Goal: Task Accomplishment & Management: Manage account settings

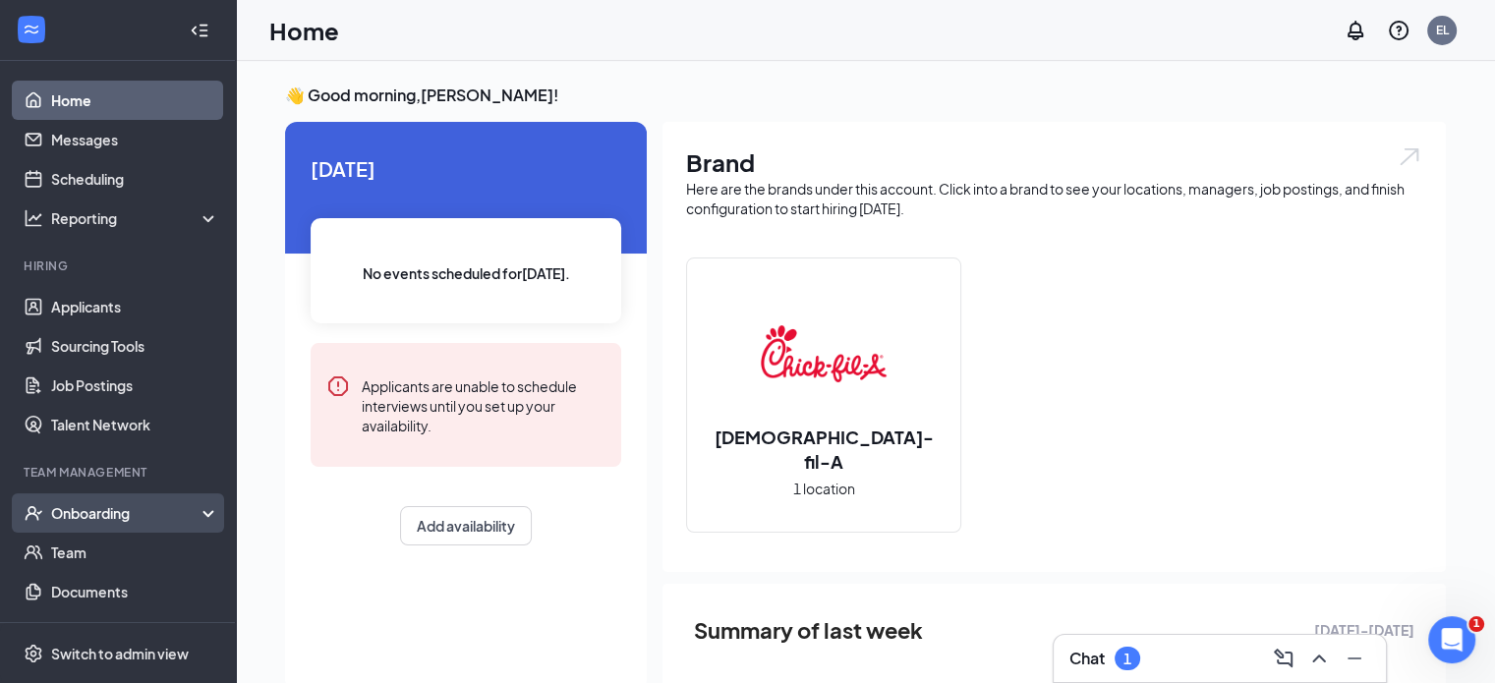
click at [111, 510] on div "Onboarding" at bounding box center [126, 513] width 151 height 20
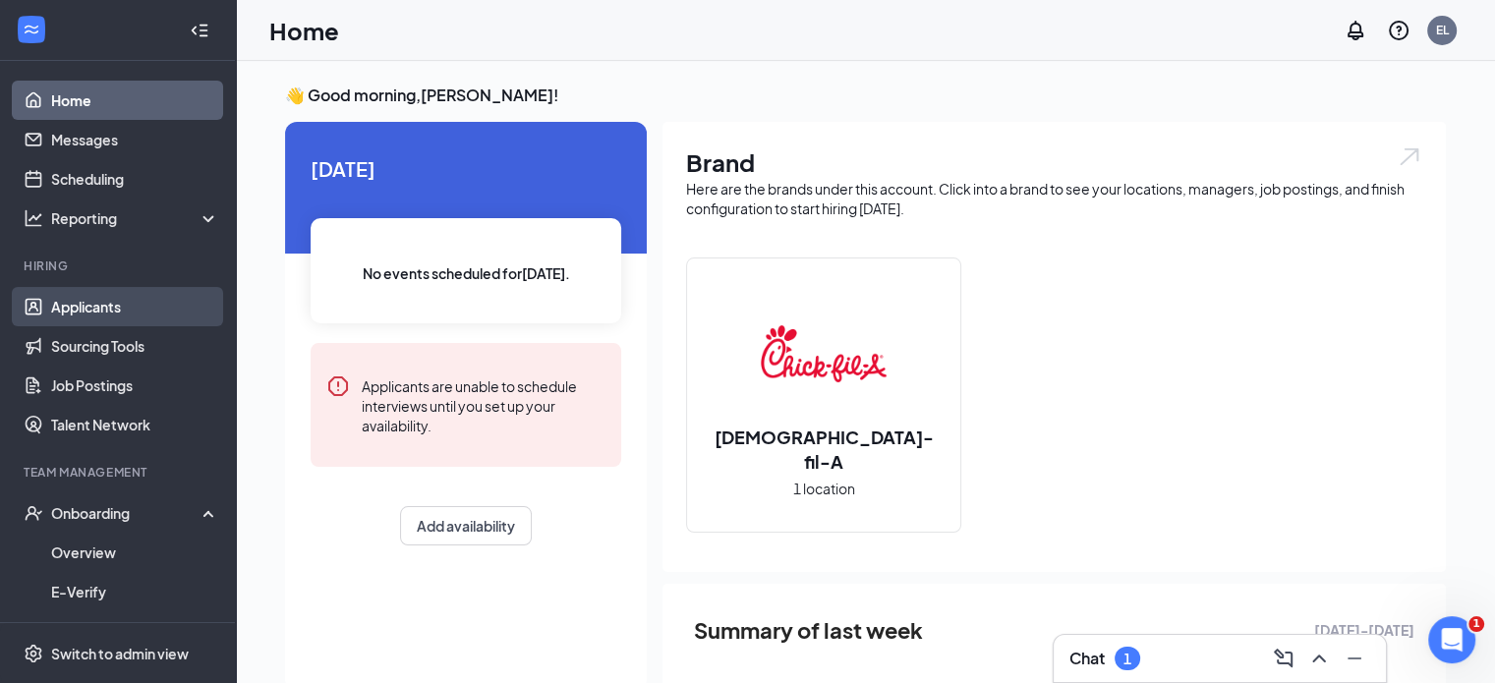
click at [98, 310] on link "Applicants" at bounding box center [135, 306] width 168 height 39
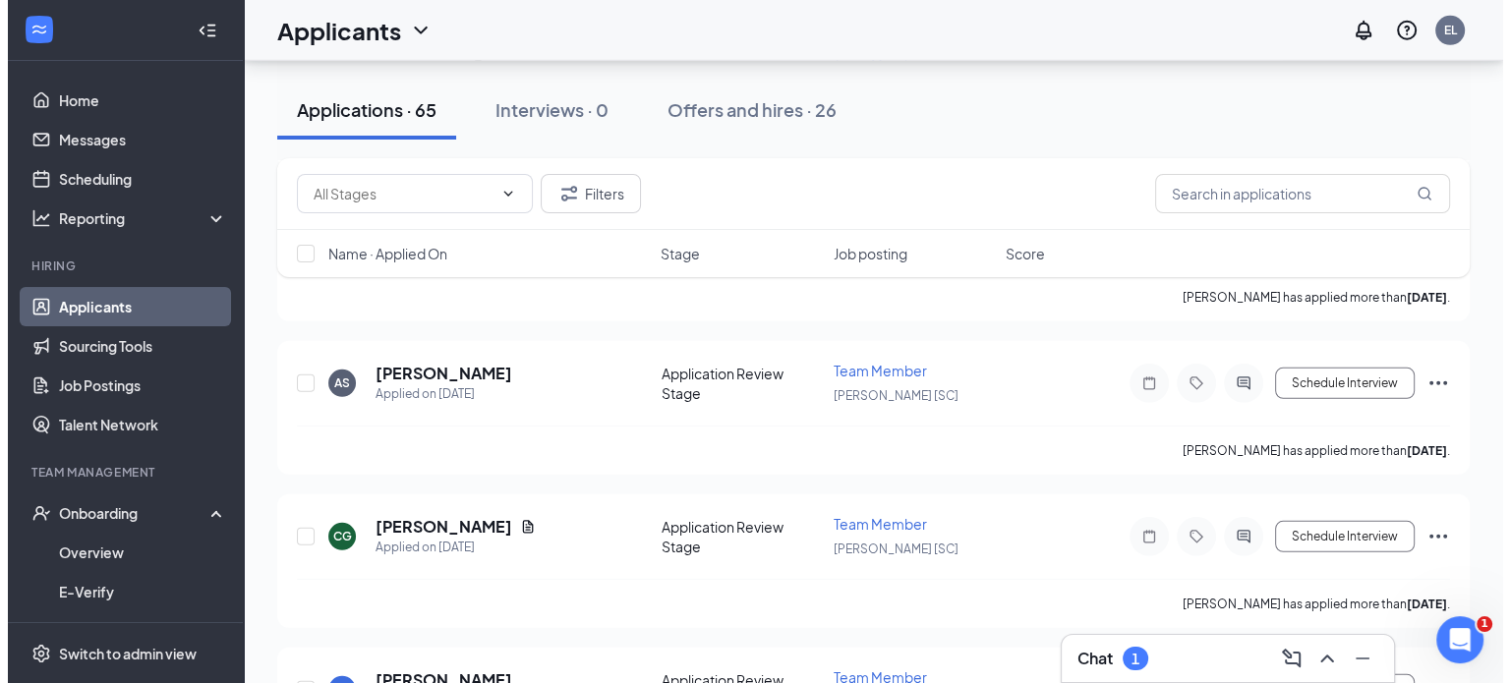
scroll to position [5782, 0]
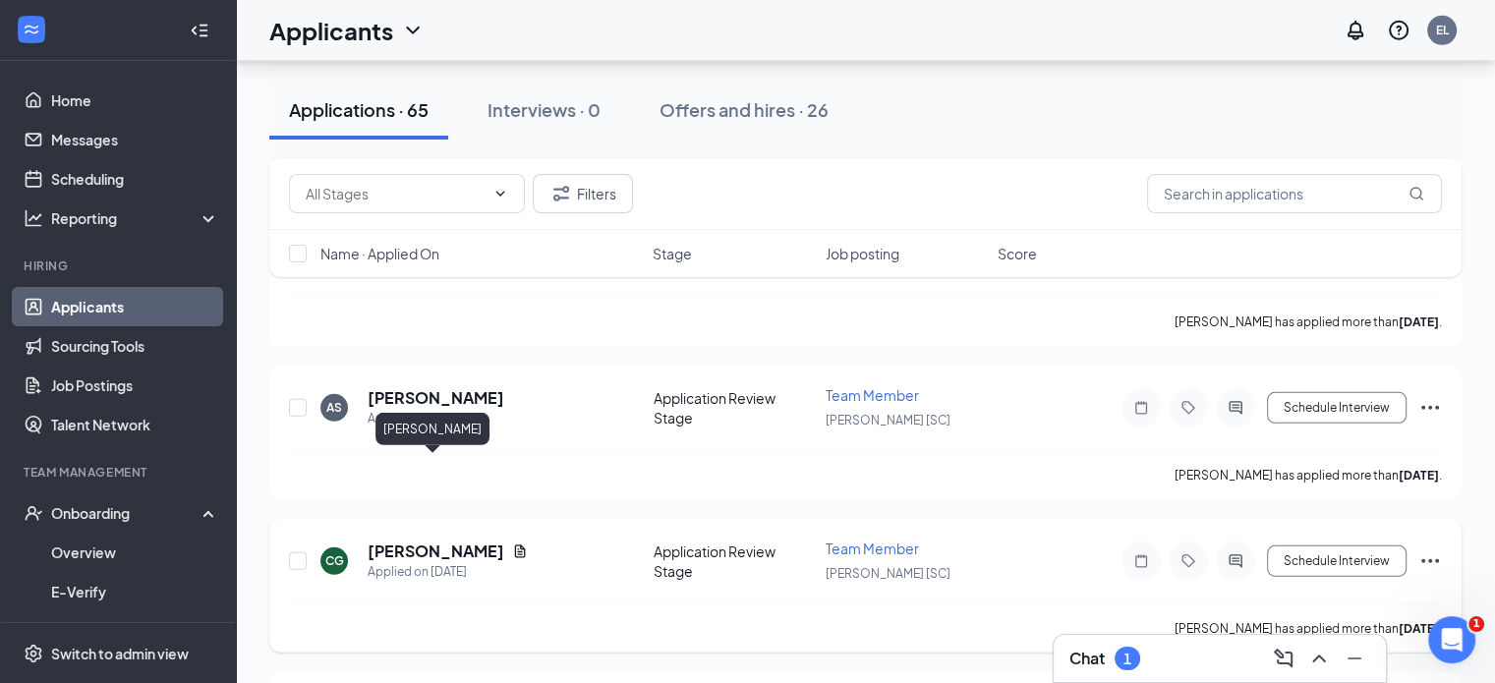
click at [472, 541] on h5 "[PERSON_NAME]" at bounding box center [436, 552] width 137 height 22
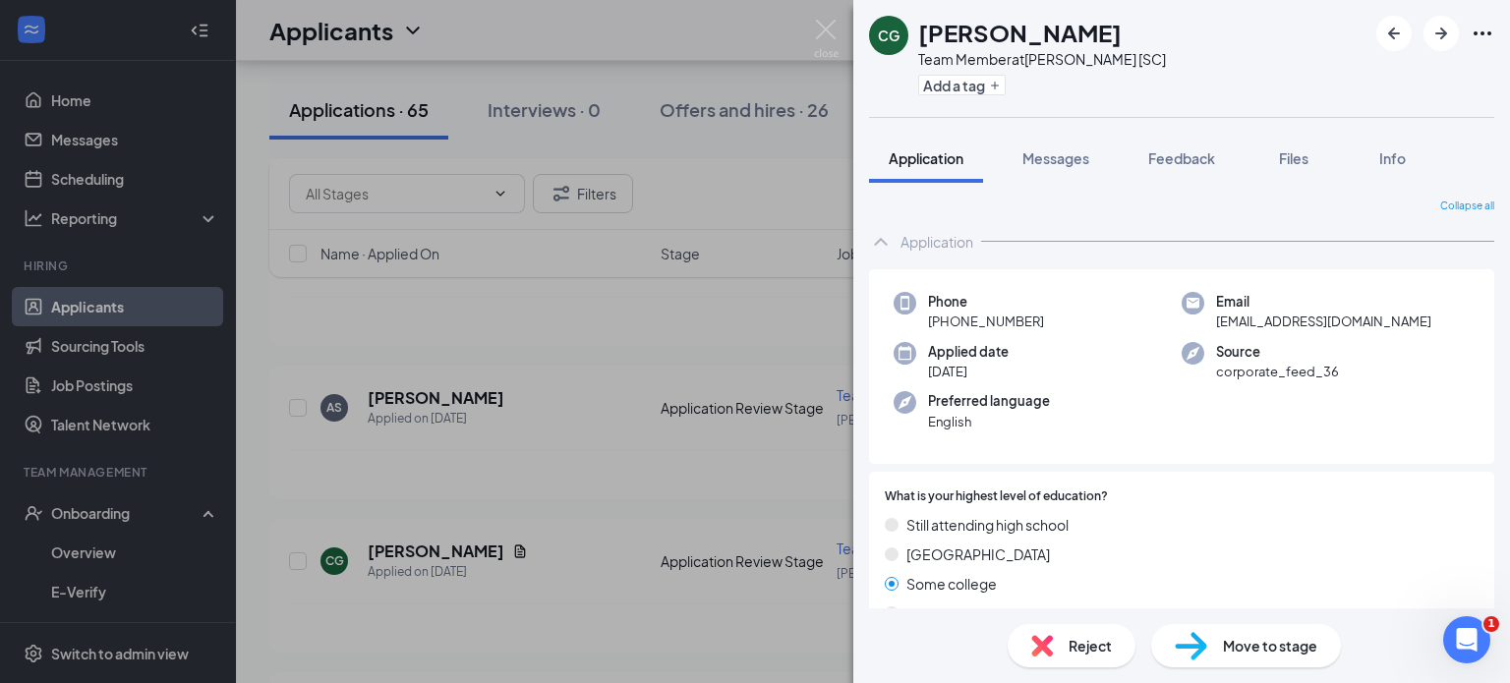
click at [1230, 644] on span "Move to stage" at bounding box center [1270, 646] width 94 height 22
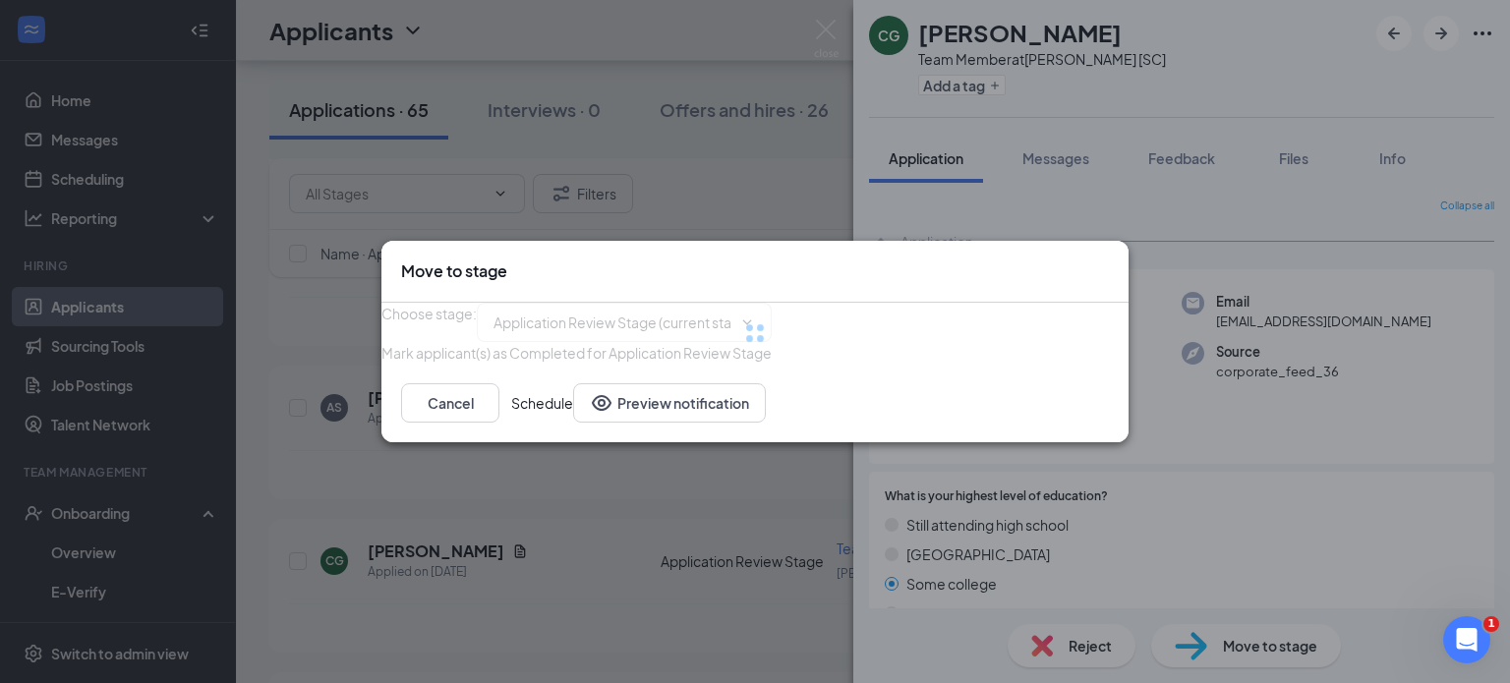
type input "Phone Interview (next stage)"
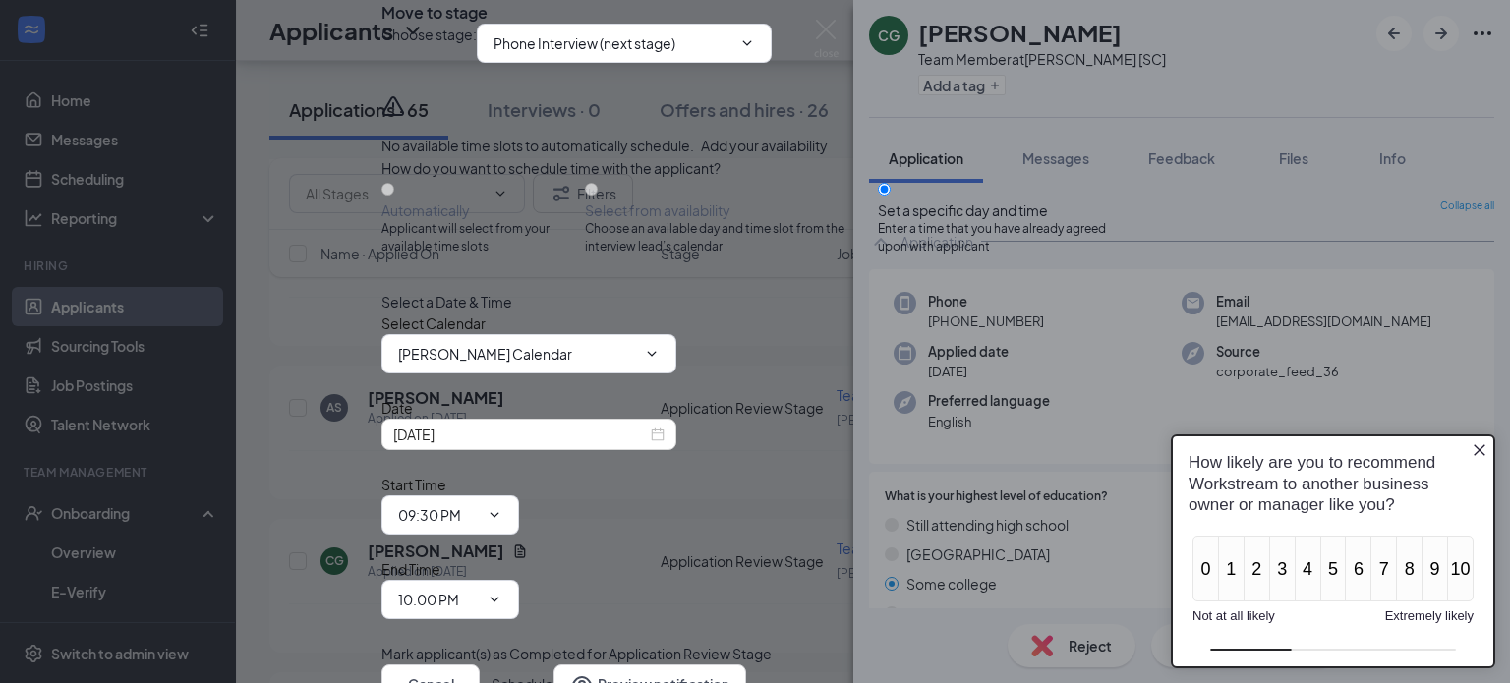
click at [1478, 450] on icon "Close button" at bounding box center [1479, 449] width 12 height 12
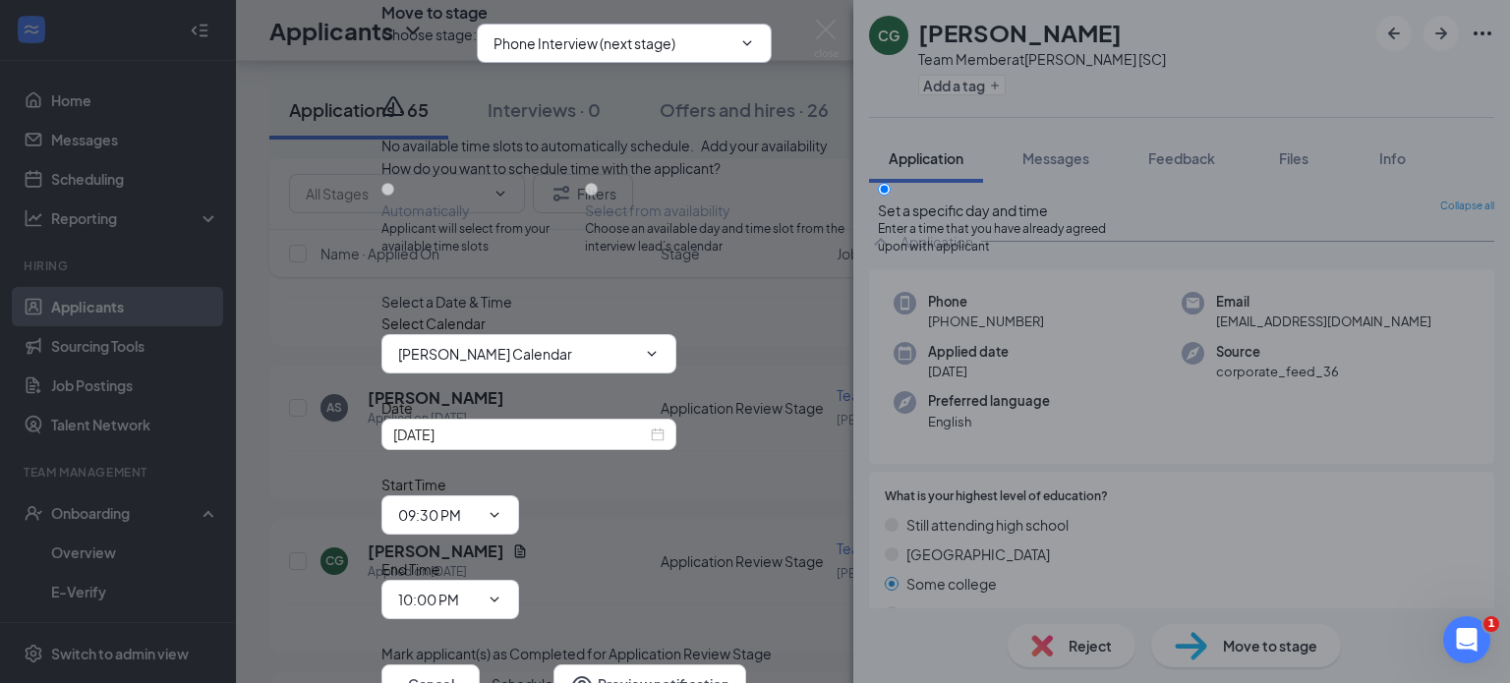
click at [755, 51] on icon "ChevronDown" at bounding box center [747, 43] width 16 height 16
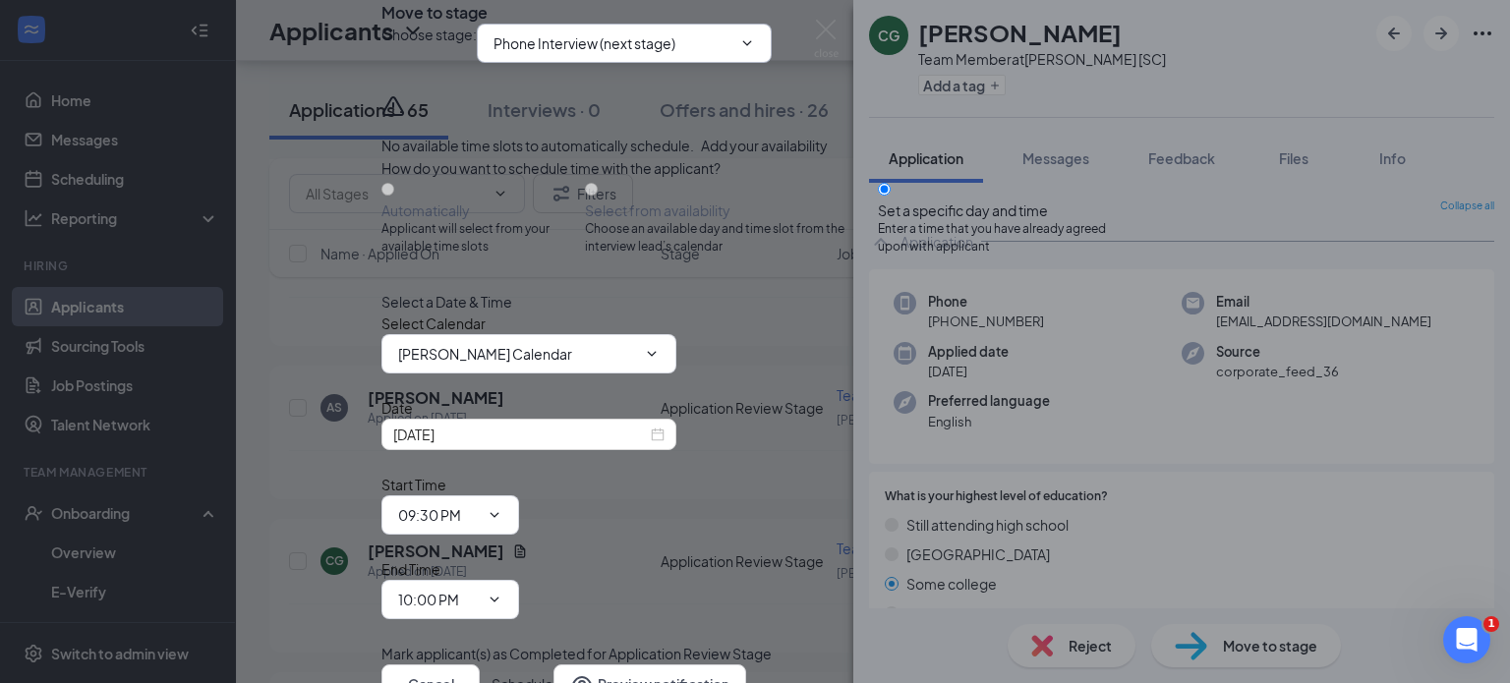
click at [755, 51] on icon "ChevronDown" at bounding box center [747, 43] width 16 height 16
click at [752, 45] on icon "ChevronDown" at bounding box center [747, 42] width 9 height 5
click at [480, 664] on button "Cancel" at bounding box center [430, 683] width 98 height 39
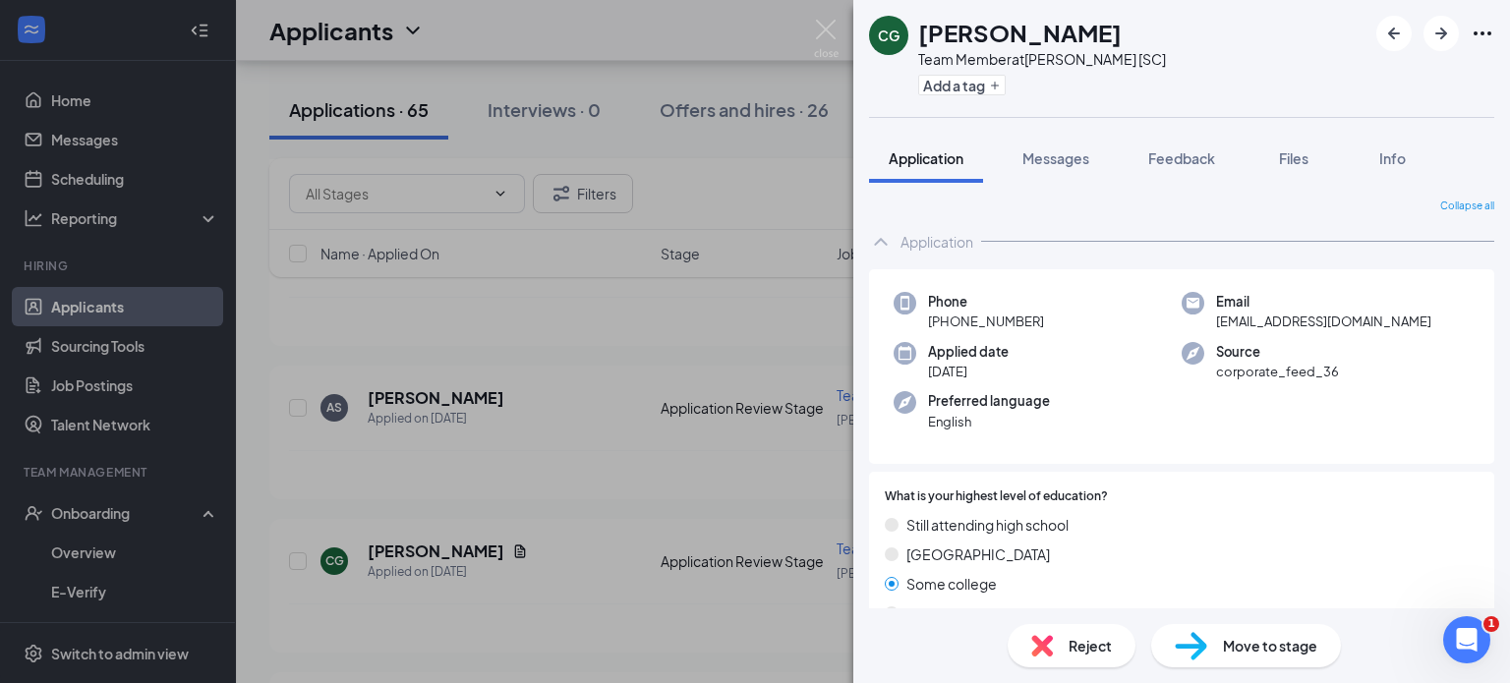
click at [1251, 657] on div "Move to stage" at bounding box center [1246, 645] width 190 height 43
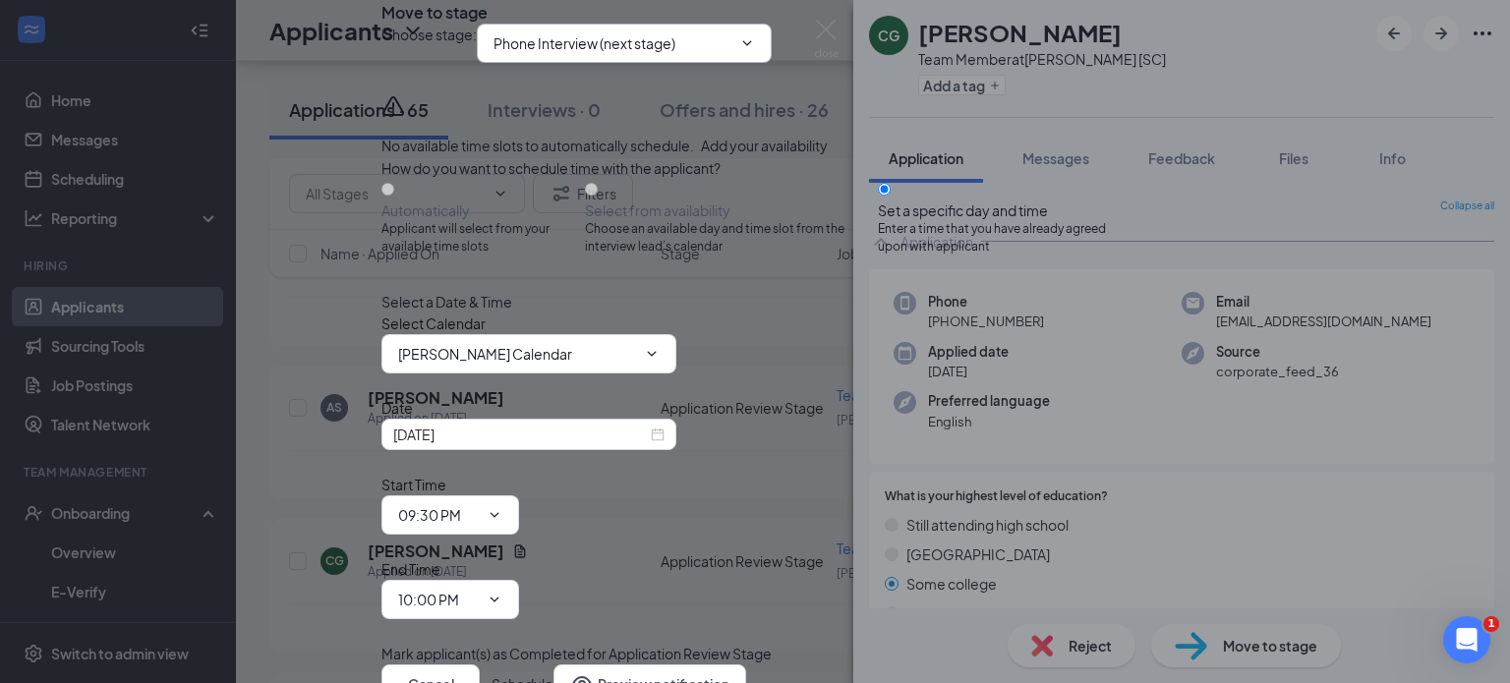
click at [755, 51] on icon "ChevronDown" at bounding box center [747, 43] width 16 height 16
click at [677, 54] on input "Phone Interview (next stage)" at bounding box center [612, 43] width 238 height 22
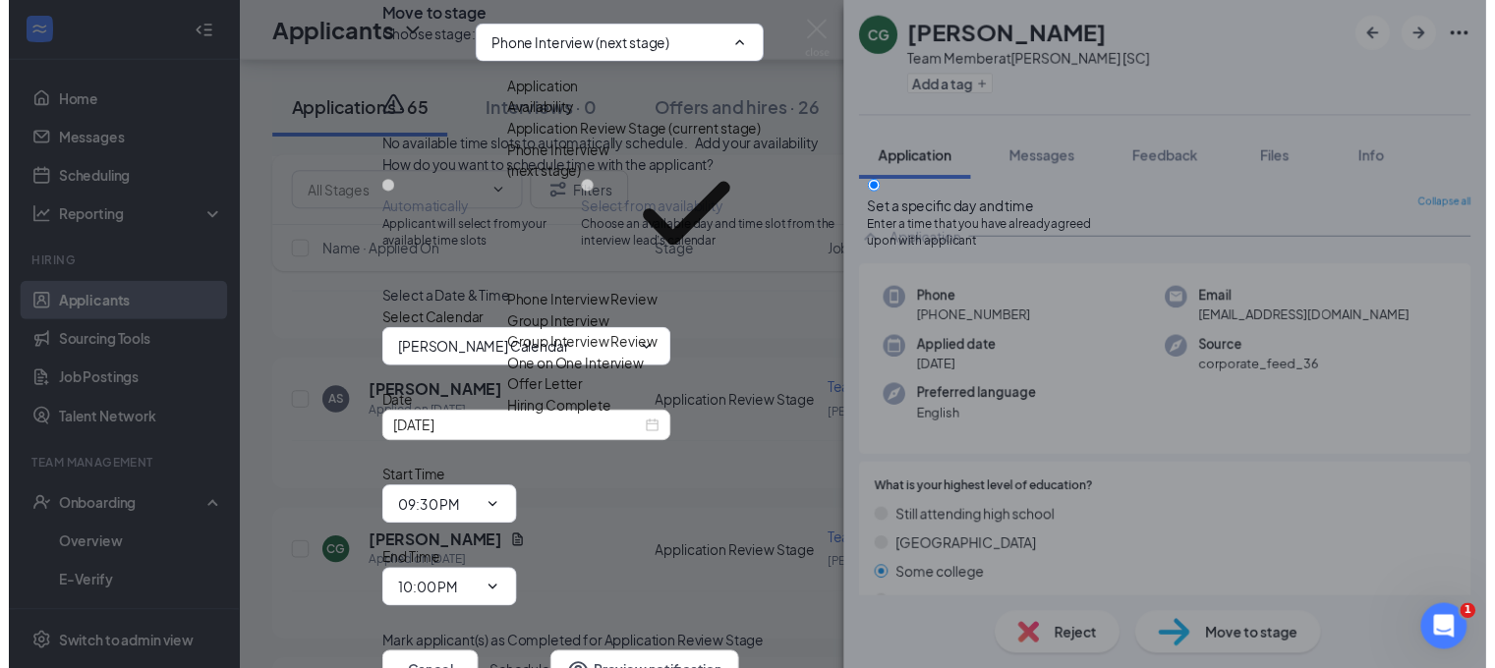
scroll to position [178, 0]
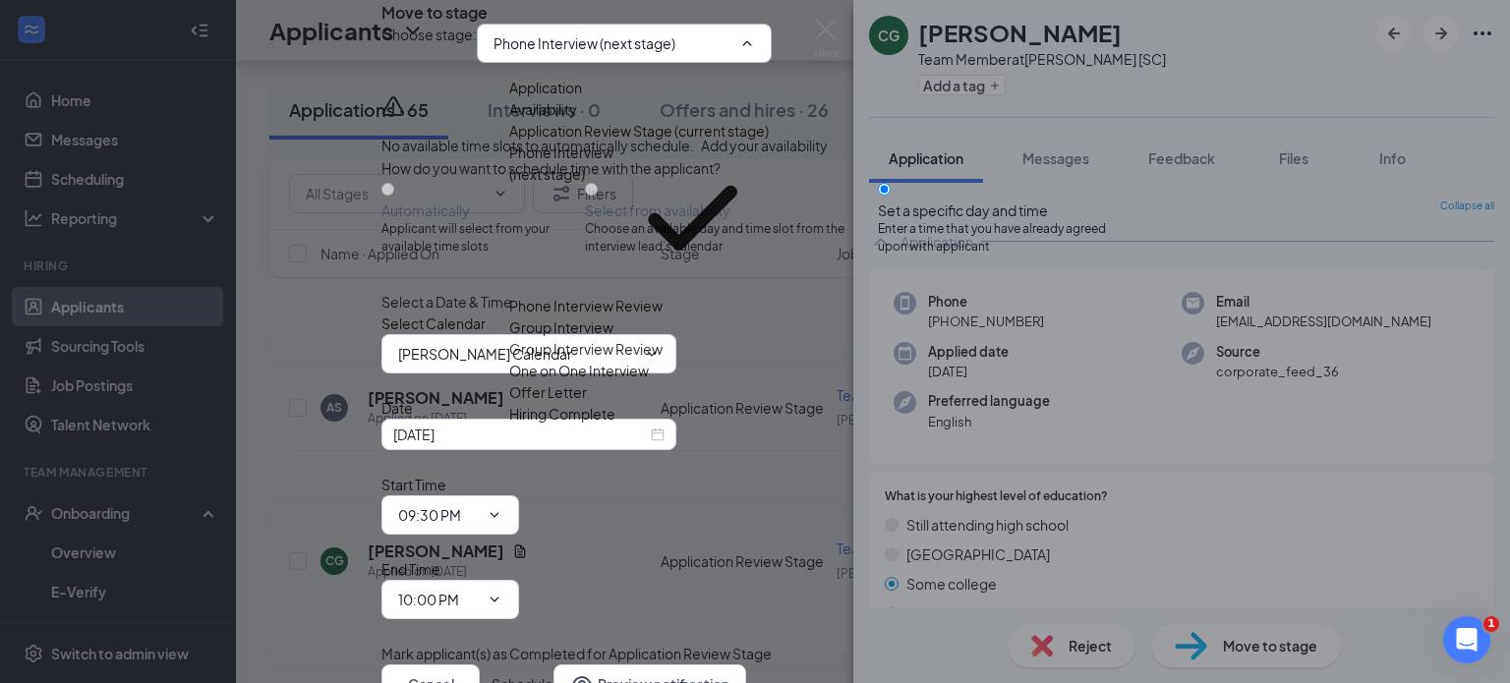
click at [587, 399] on div "Offer Letter" at bounding box center [548, 392] width 78 height 22
type input "Offer Letter"
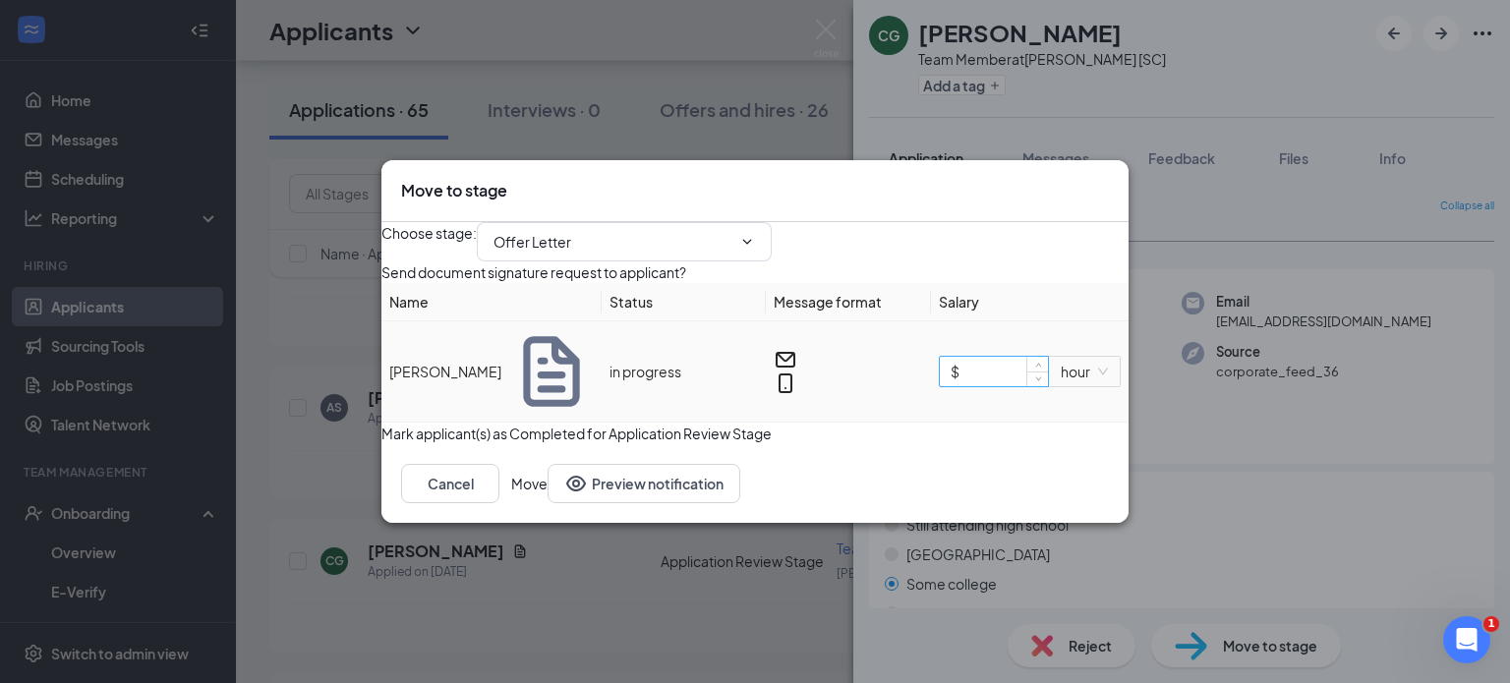
click at [967, 386] on input "$" at bounding box center [994, 371] width 108 height 29
type input "$ 12"
click at [547, 503] on button "Move" at bounding box center [529, 483] width 36 height 39
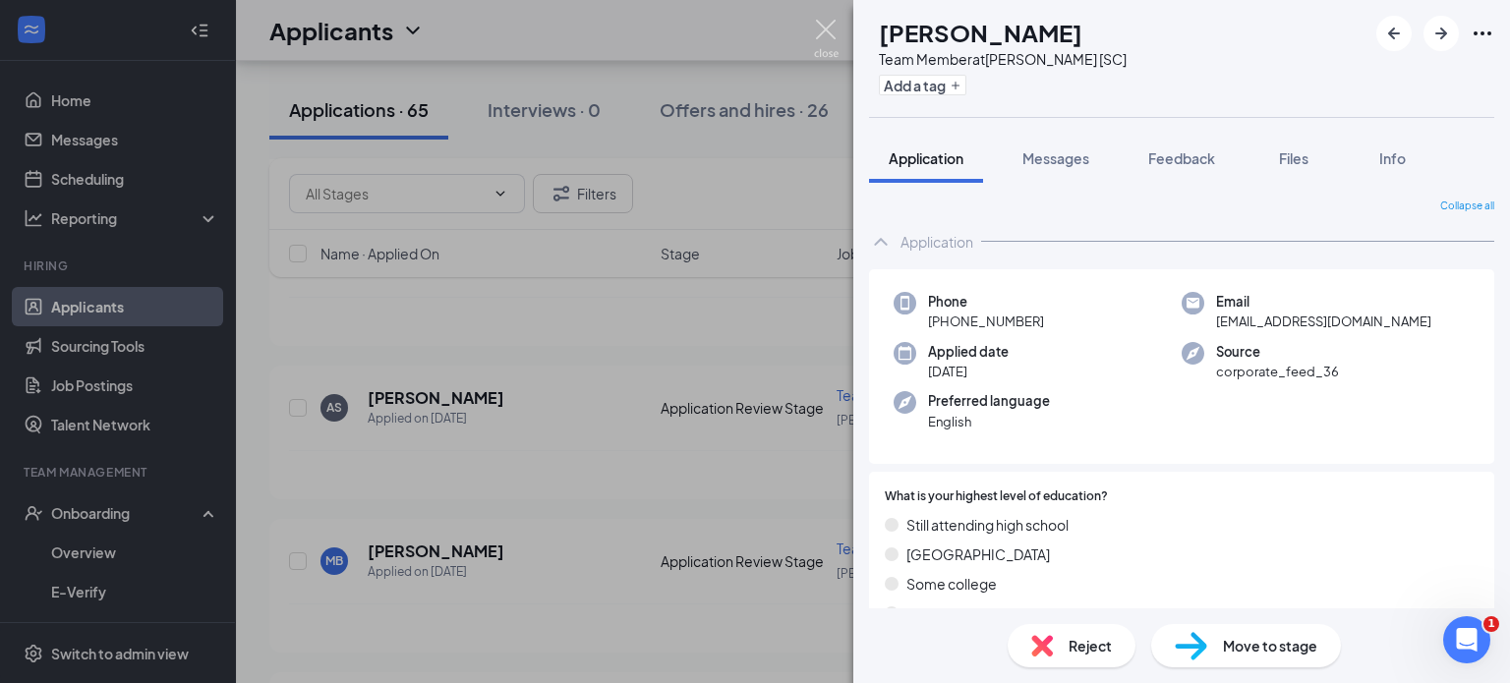
click at [827, 30] on img at bounding box center [826, 39] width 25 height 38
